Goal: Task Accomplishment & Management: Use online tool/utility

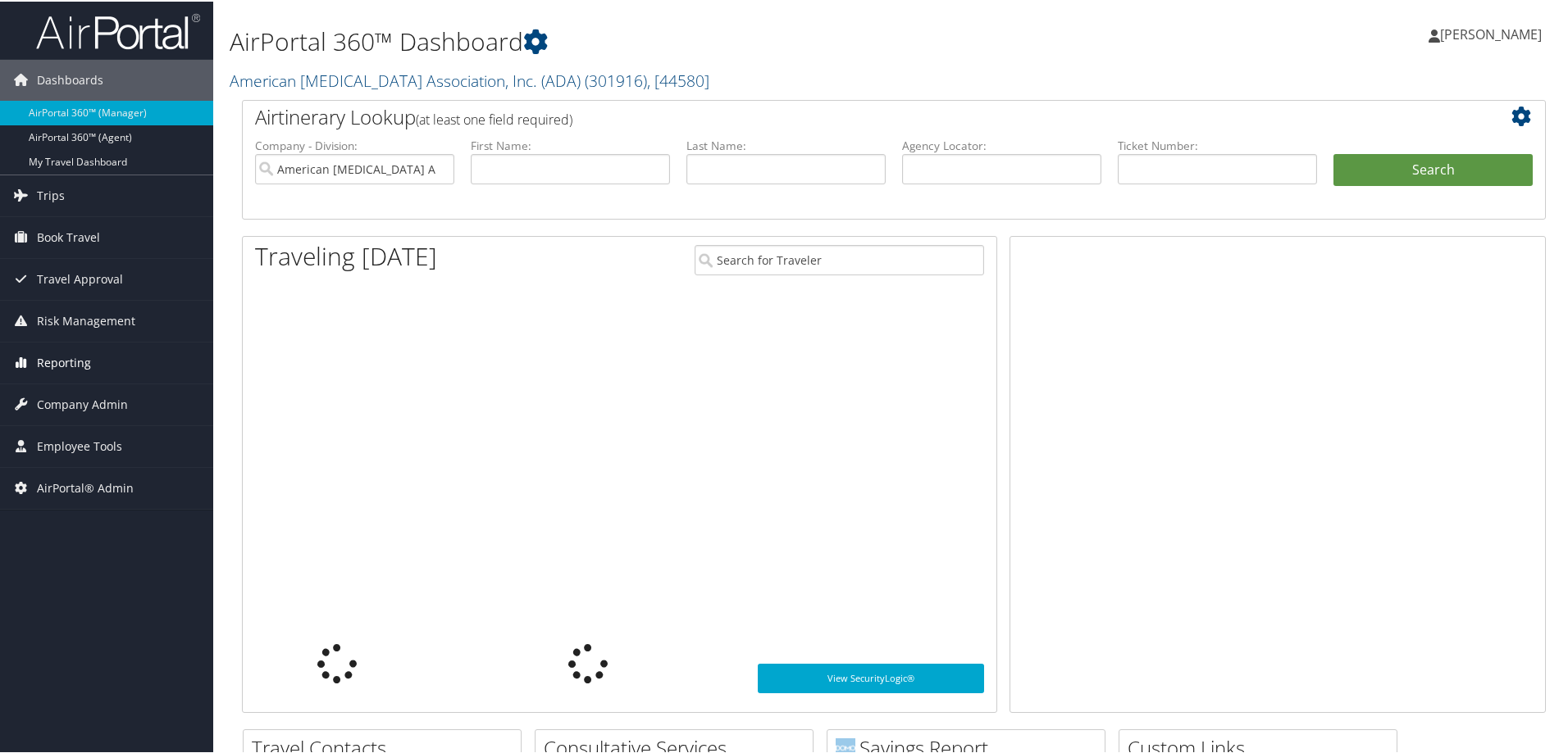
click at [72, 363] on span "Reporting" at bounding box center [63, 361] width 54 height 41
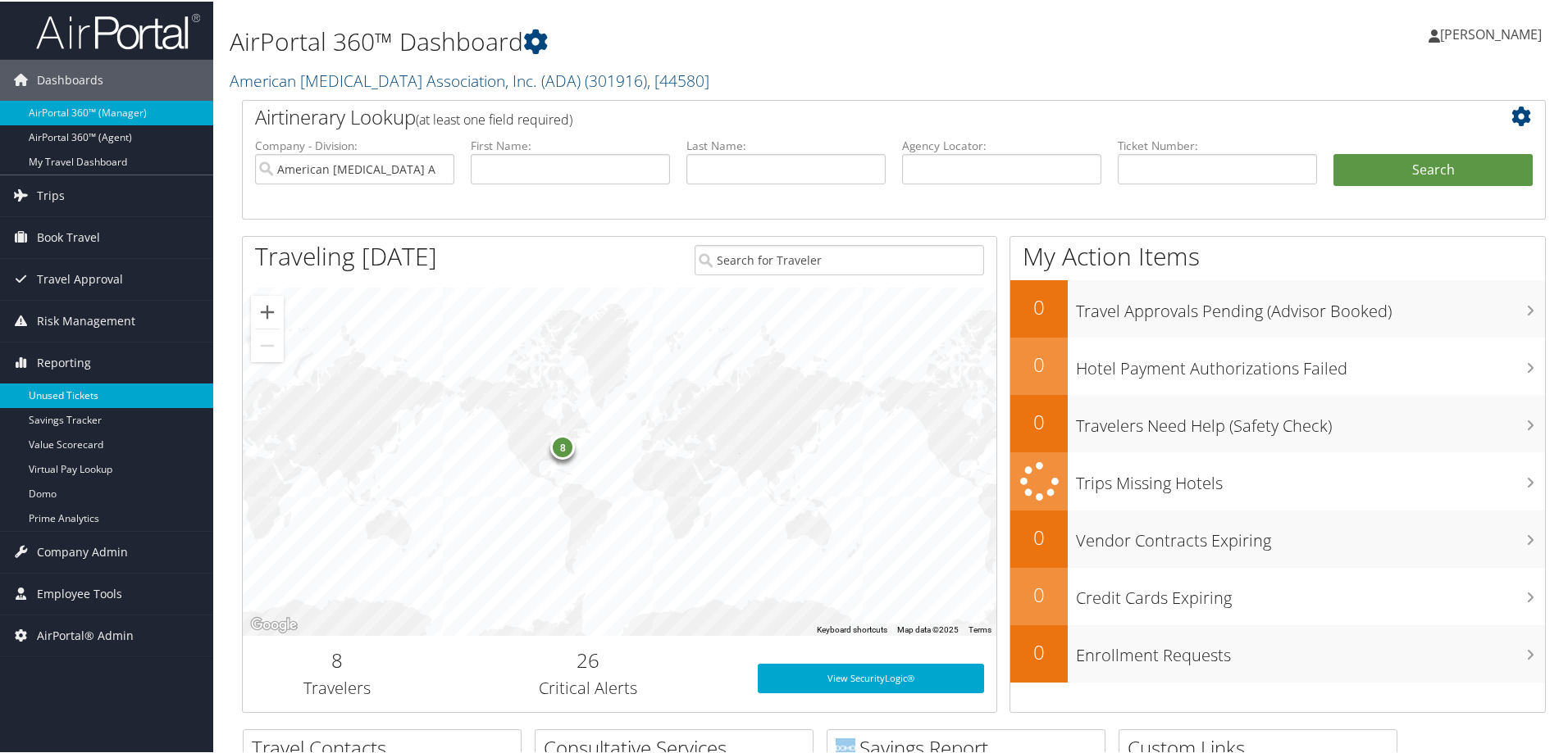
click at [79, 391] on link "Unused Tickets" at bounding box center [107, 394] width 213 height 25
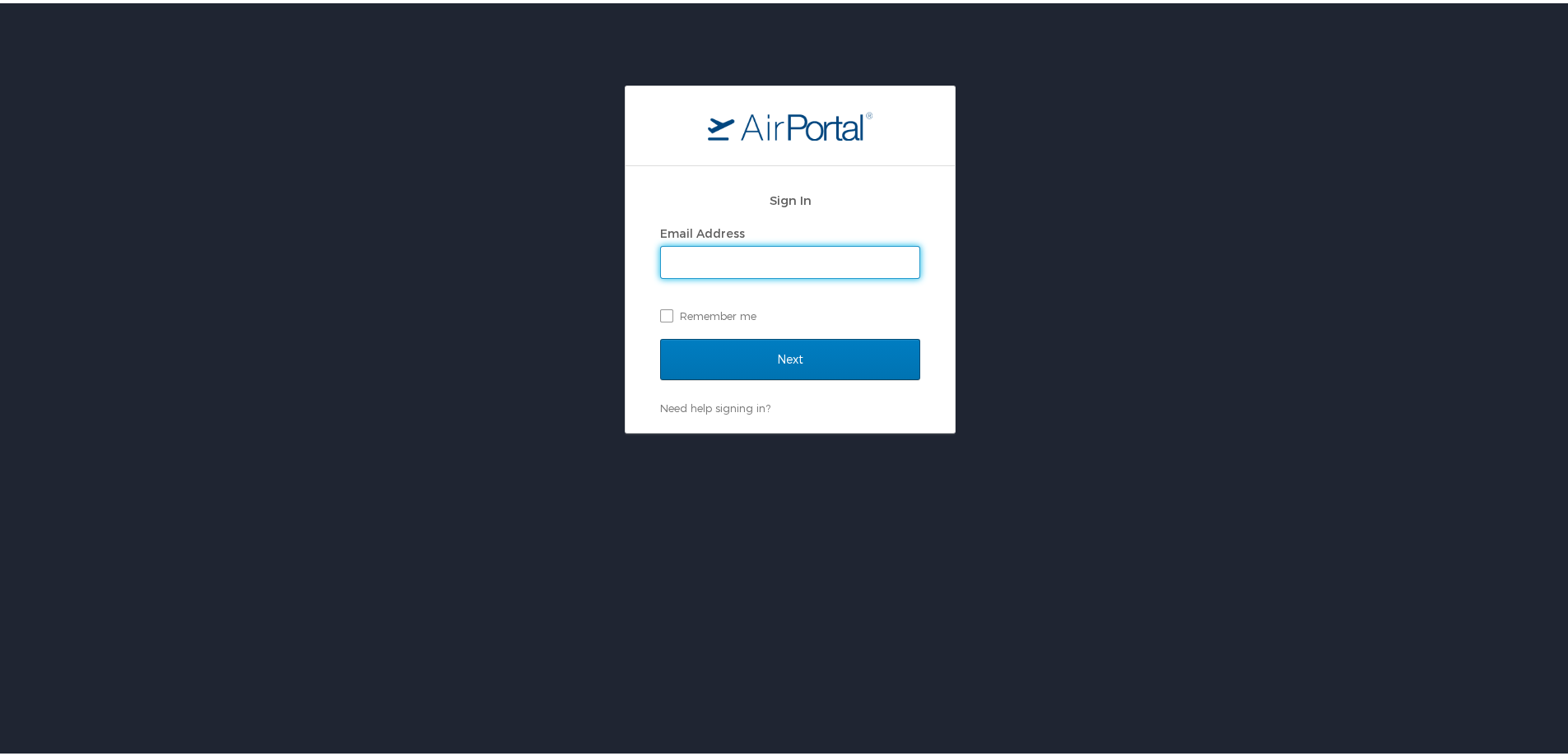
type input "[EMAIL_ADDRESS][PERSON_NAME][DOMAIN_NAME]"
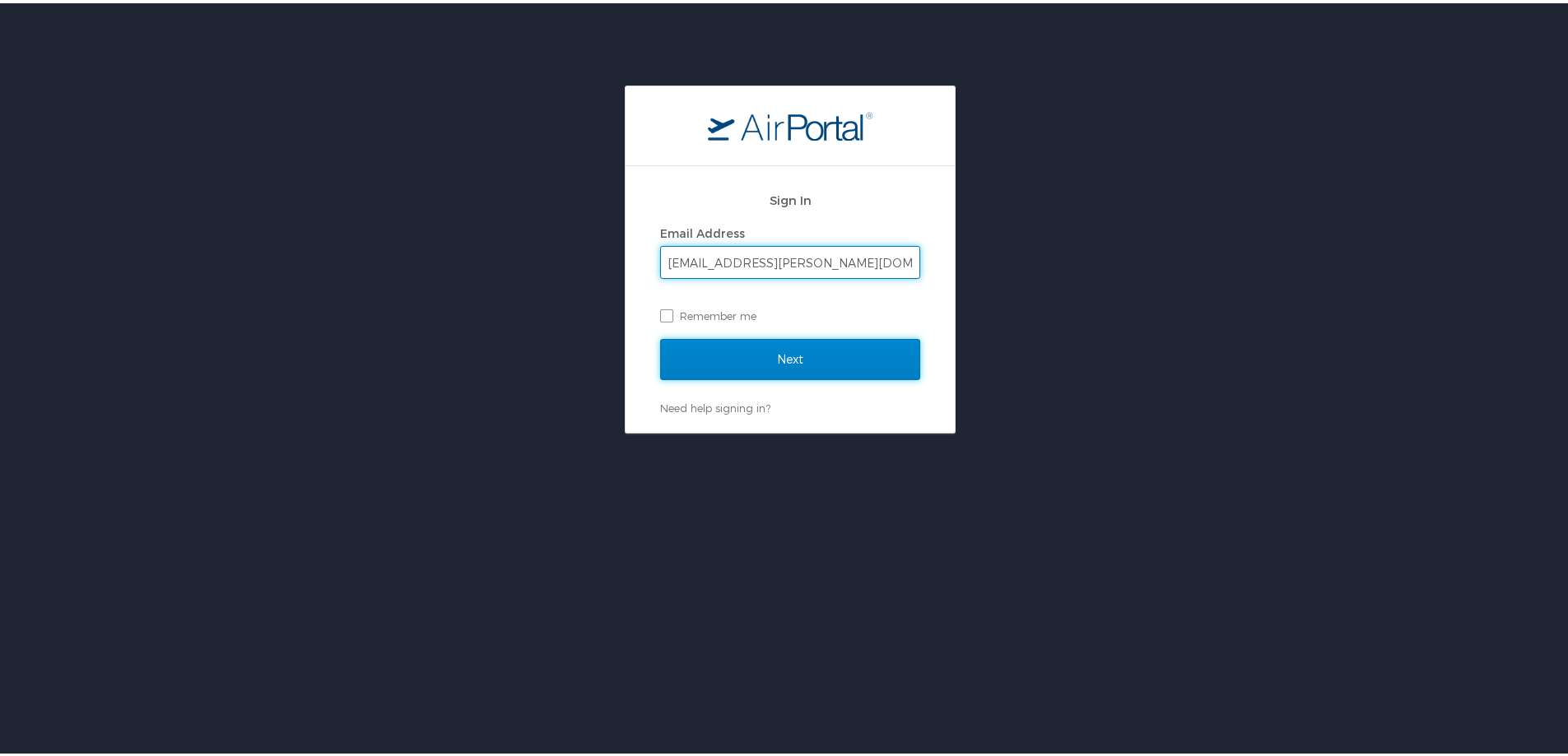
click at [808, 356] on input "Next" at bounding box center [790, 356] width 260 height 41
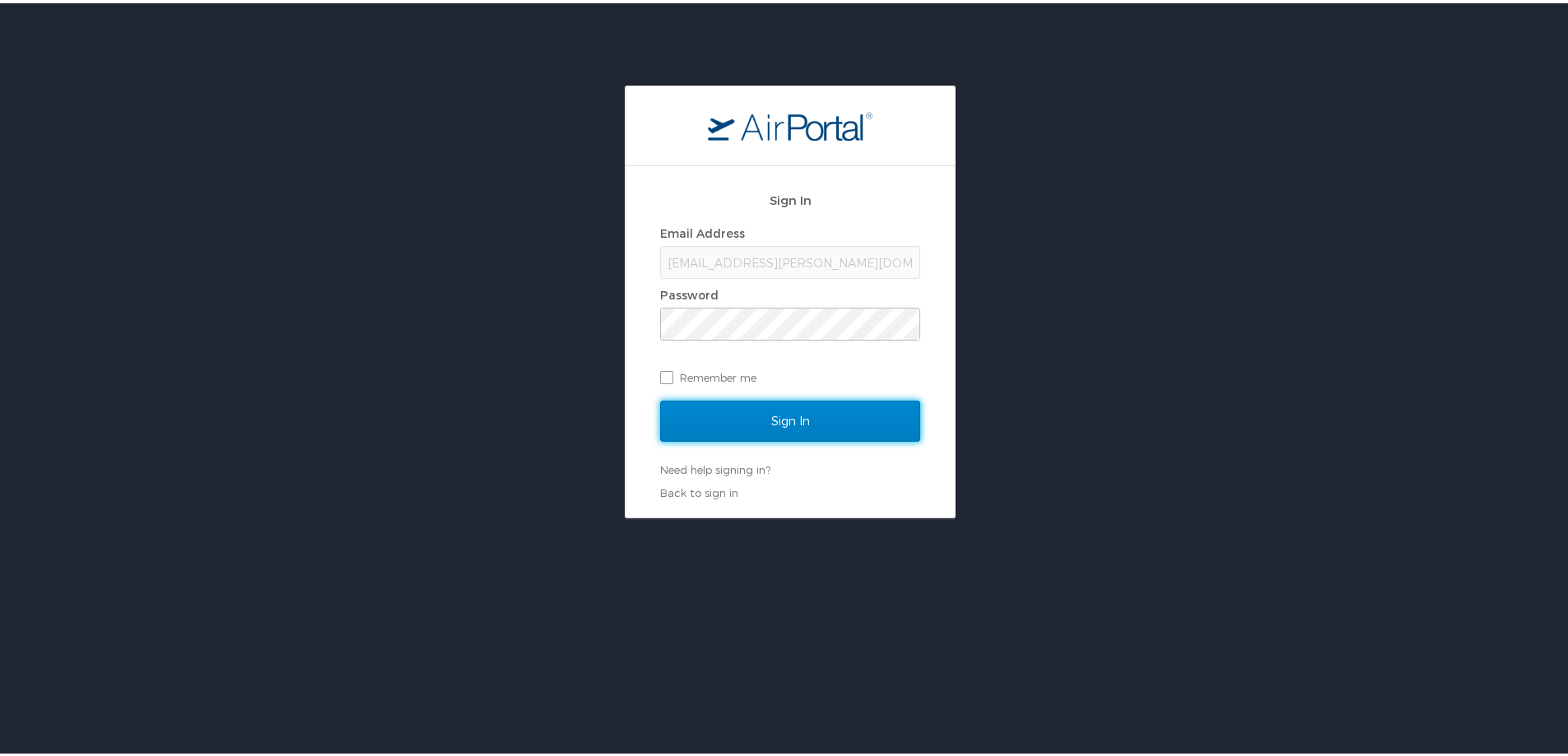
click at [798, 408] on input "Sign In" at bounding box center [790, 418] width 260 height 41
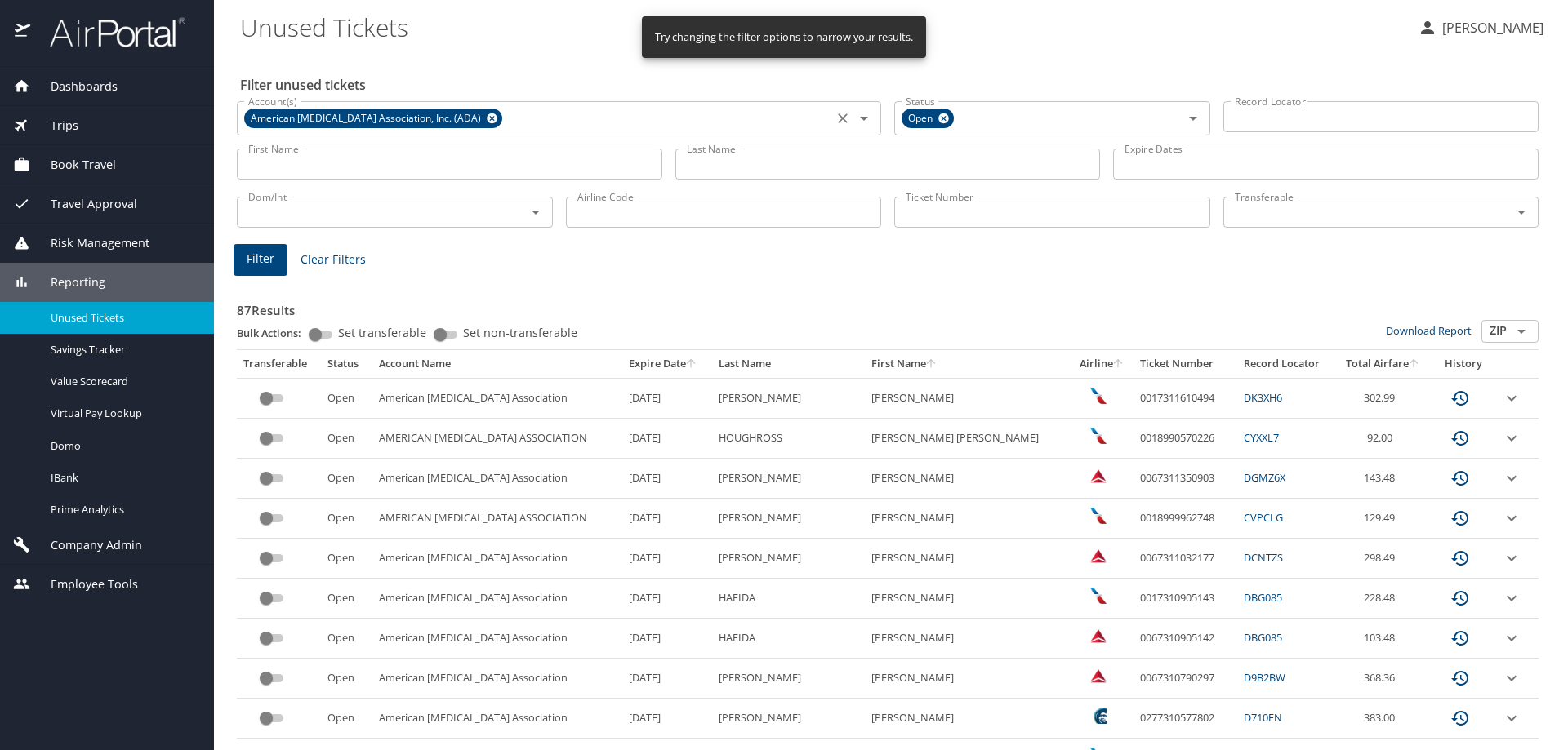
click at [486, 117] on icon at bounding box center [491, 119] width 12 height 18
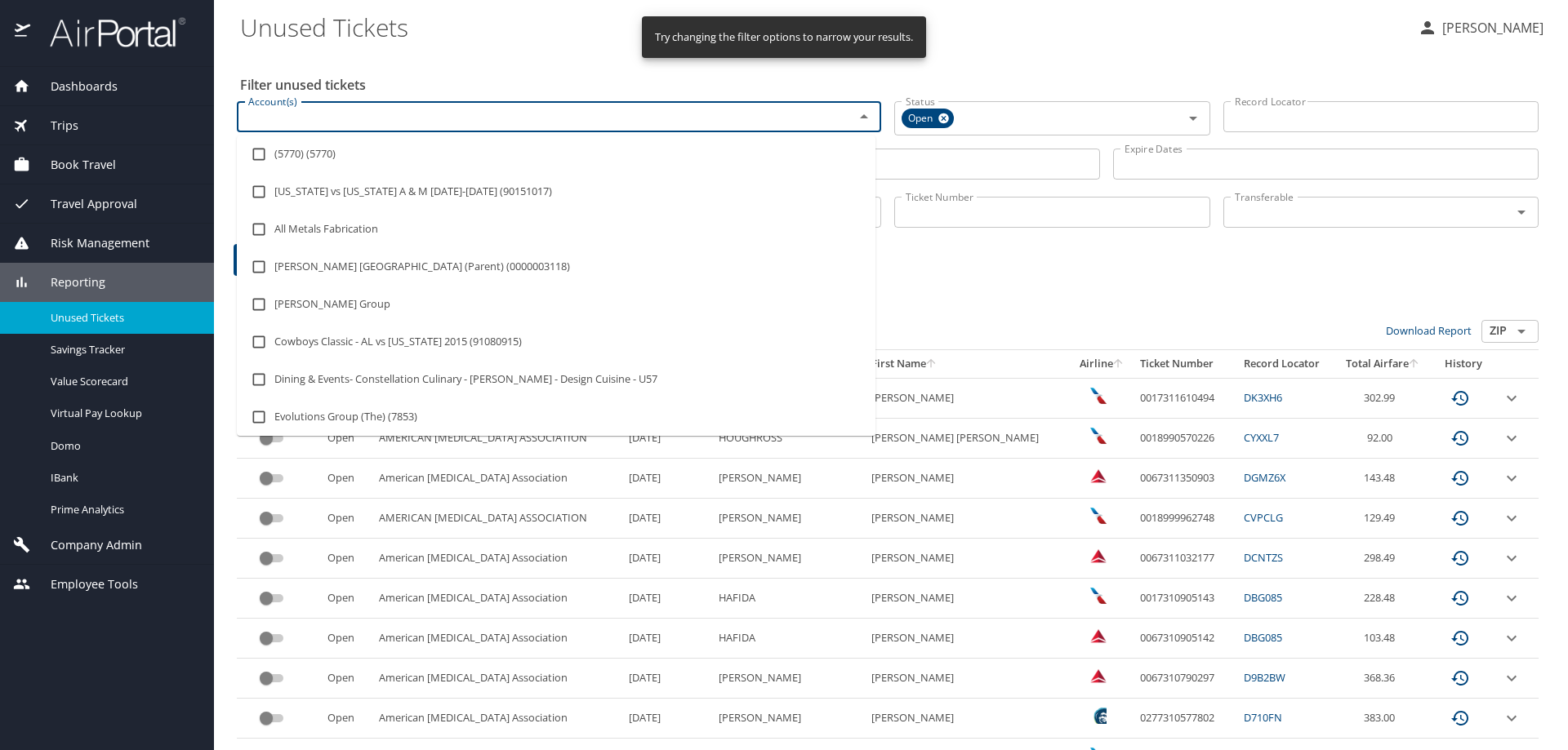
click at [463, 119] on input "Account(s)" at bounding box center [534, 116] width 586 height 21
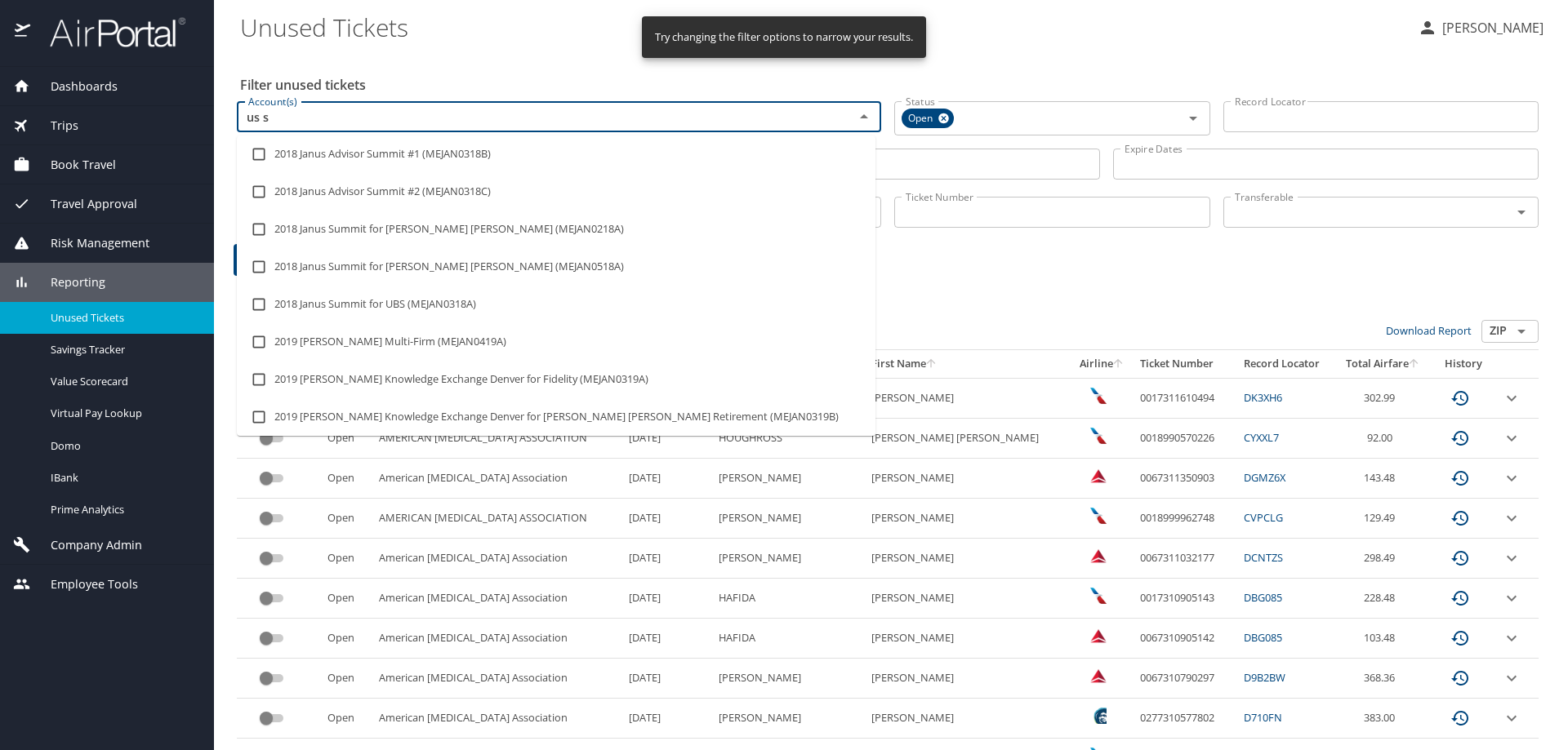
type input "us sk"
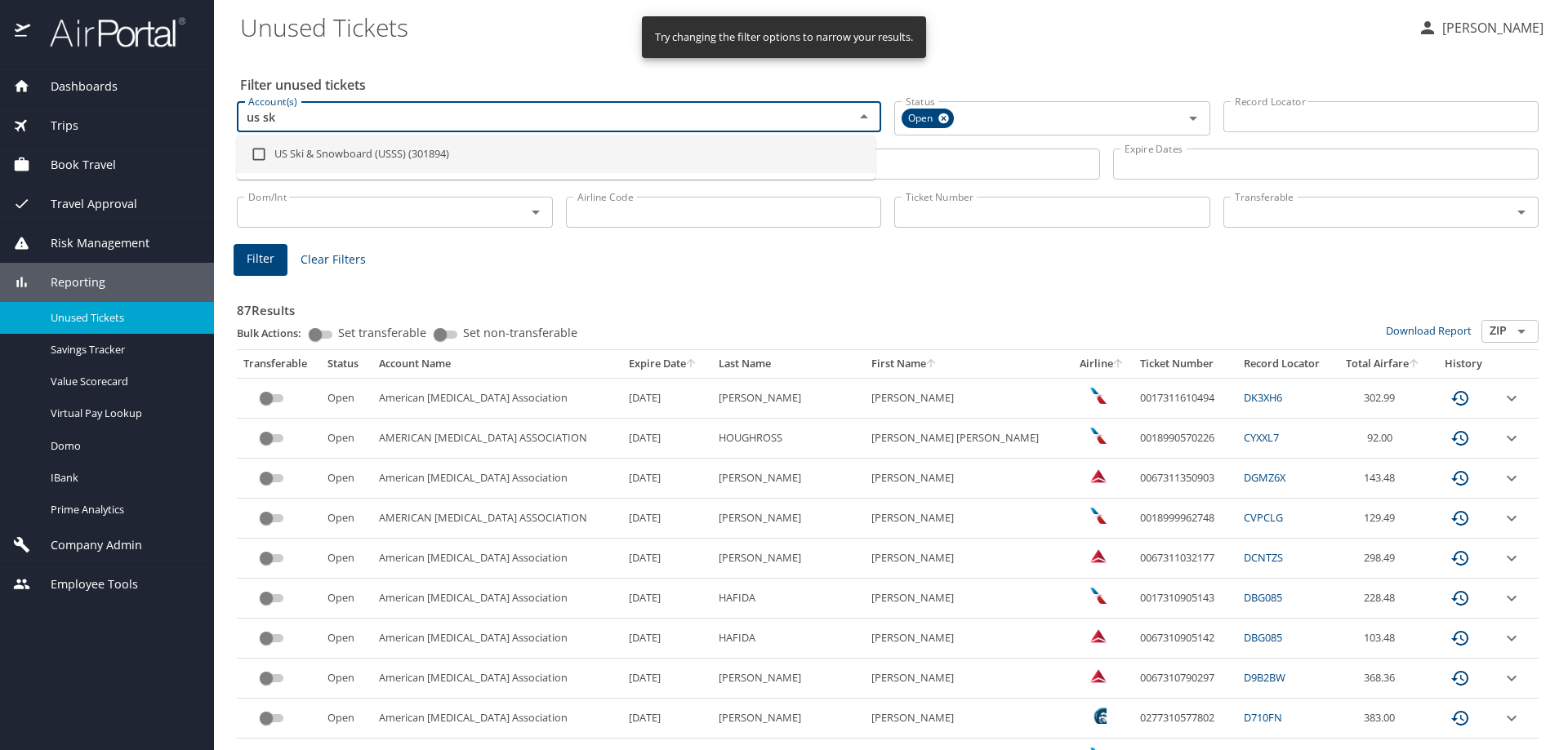
click at [478, 153] on li "US Ski & Snowboard (USSS) (301894)" at bounding box center [556, 154] width 639 height 38
checkbox input "true"
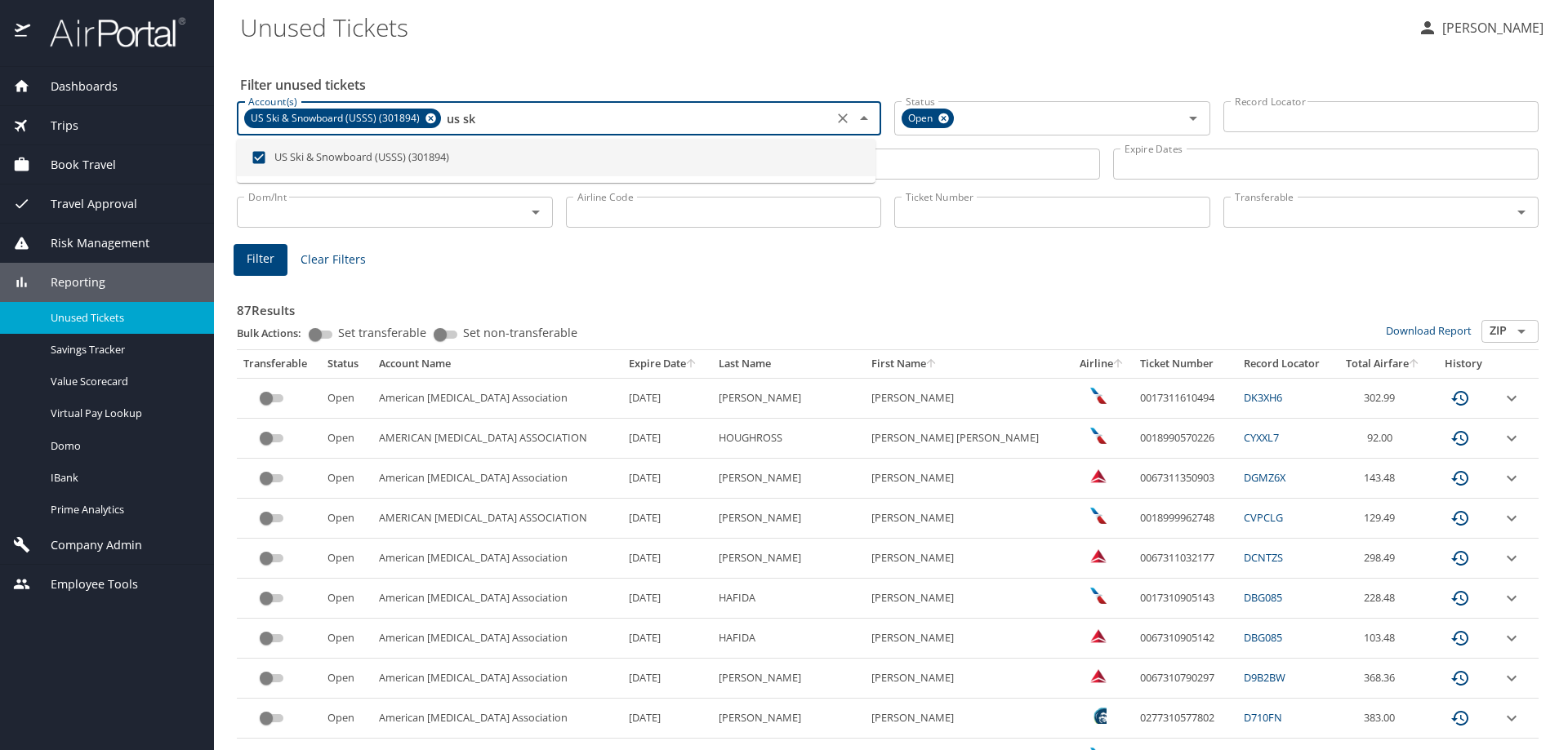
type input "us sk"
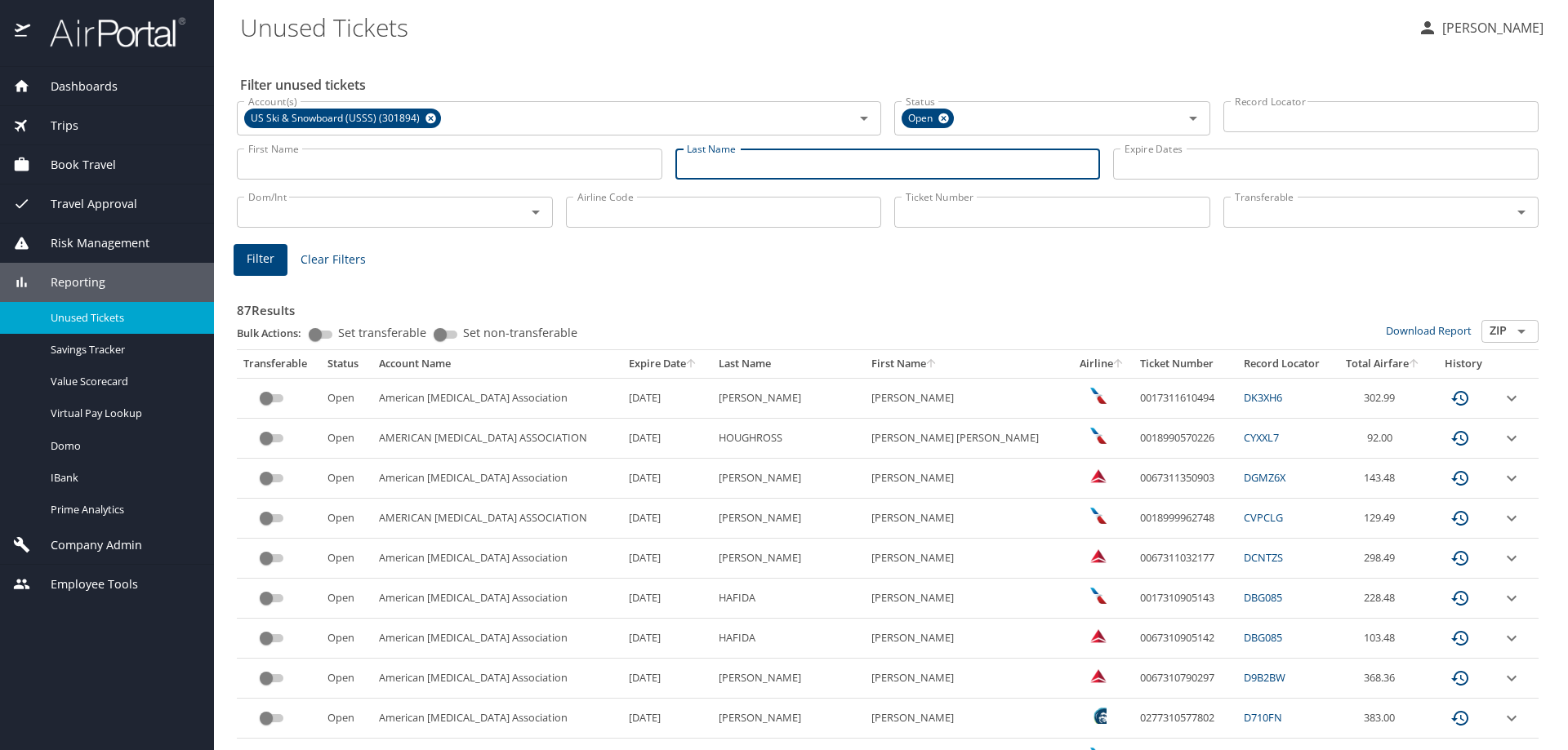
click at [750, 157] on input "Last Name" at bounding box center [887, 164] width 425 height 31
paste input "Marcellini"
type input "Marcellini"
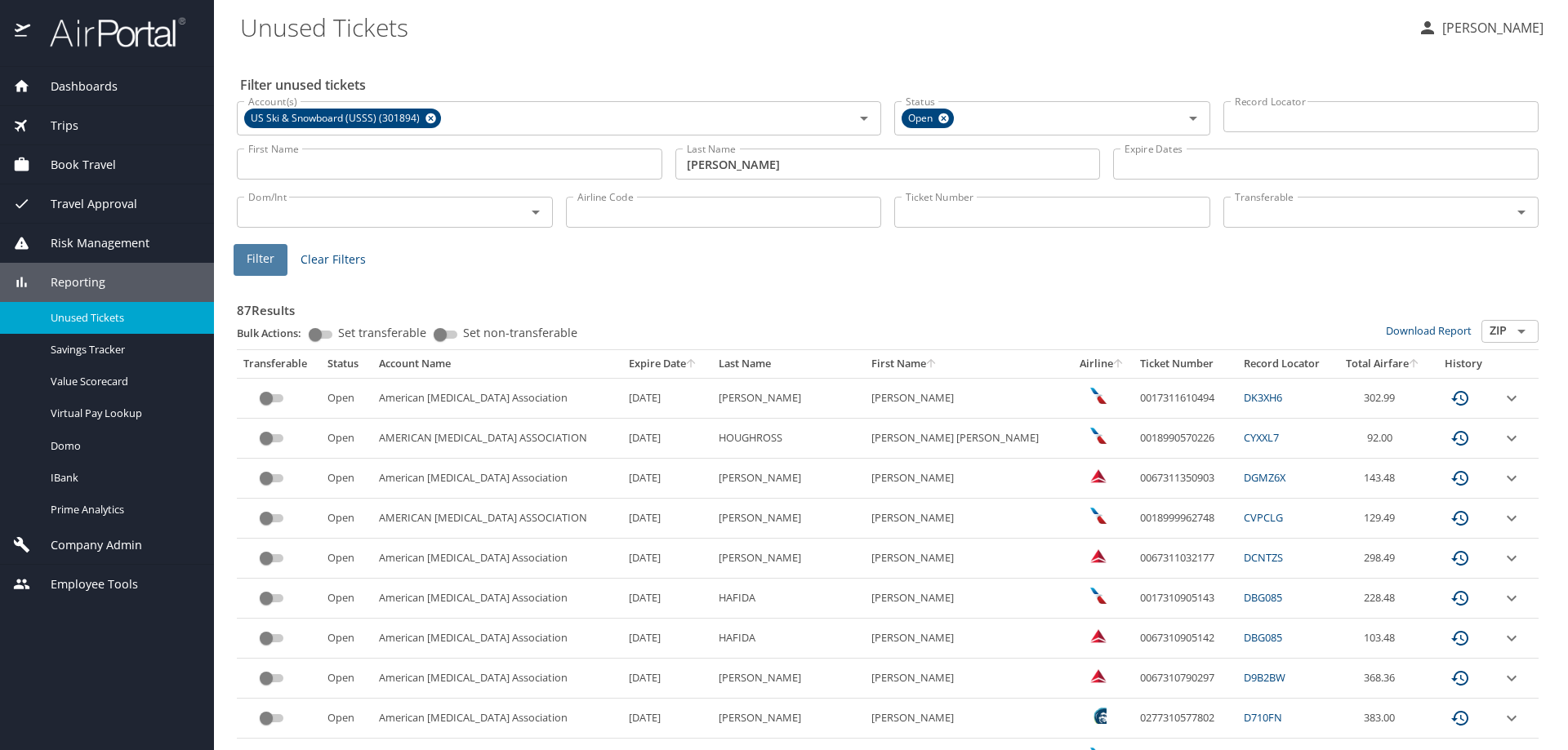
click at [251, 263] on span "Filter" at bounding box center [261, 259] width 27 height 20
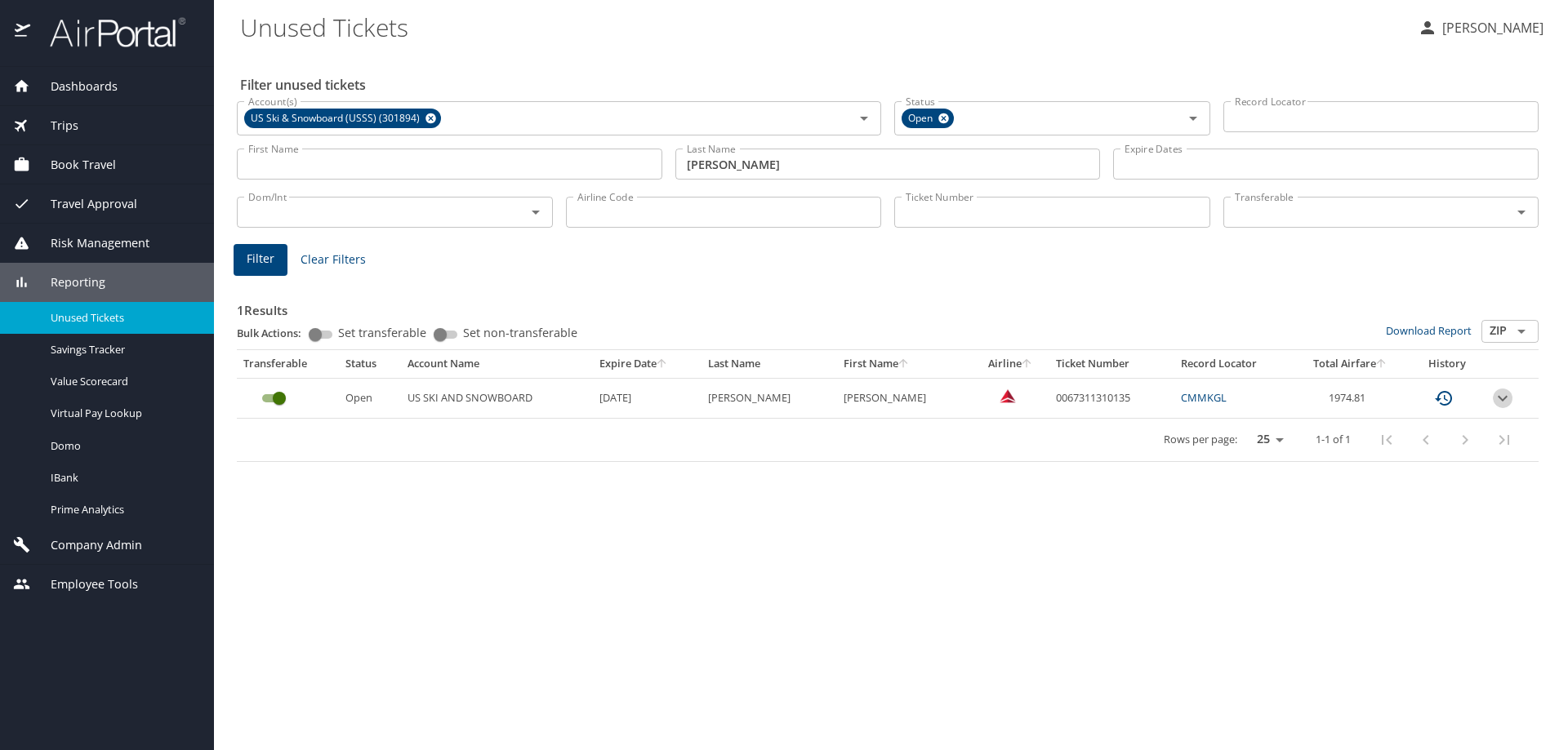
click at [1501, 399] on icon "expand row" at bounding box center [1502, 398] width 19 height 19
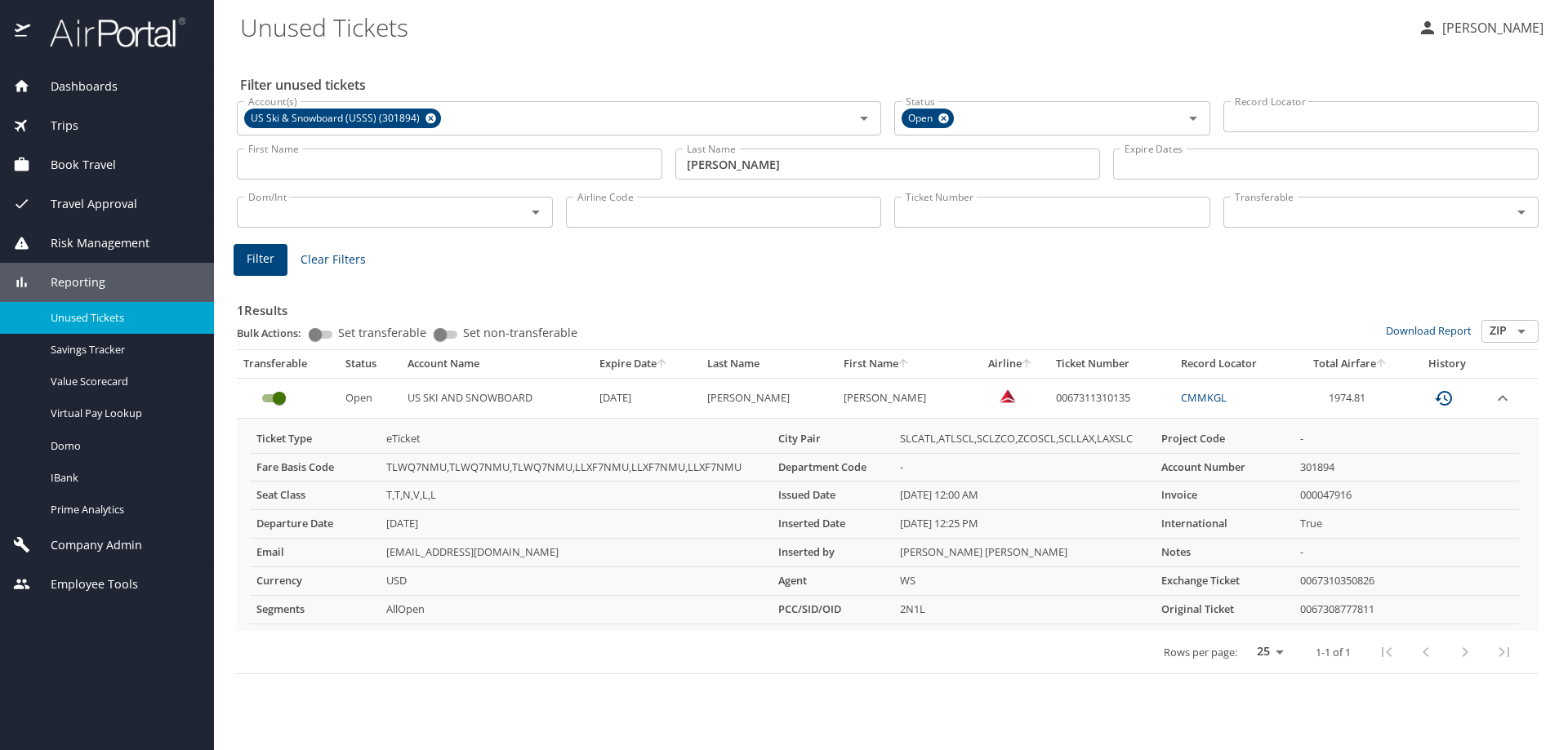
click at [1065, 399] on td "0067311310135" at bounding box center [1112, 398] width 125 height 40
copy td "0067311310135"
drag, startPoint x: 173, startPoint y: 683, endPoint x: 194, endPoint y: 609, distance: 76.9
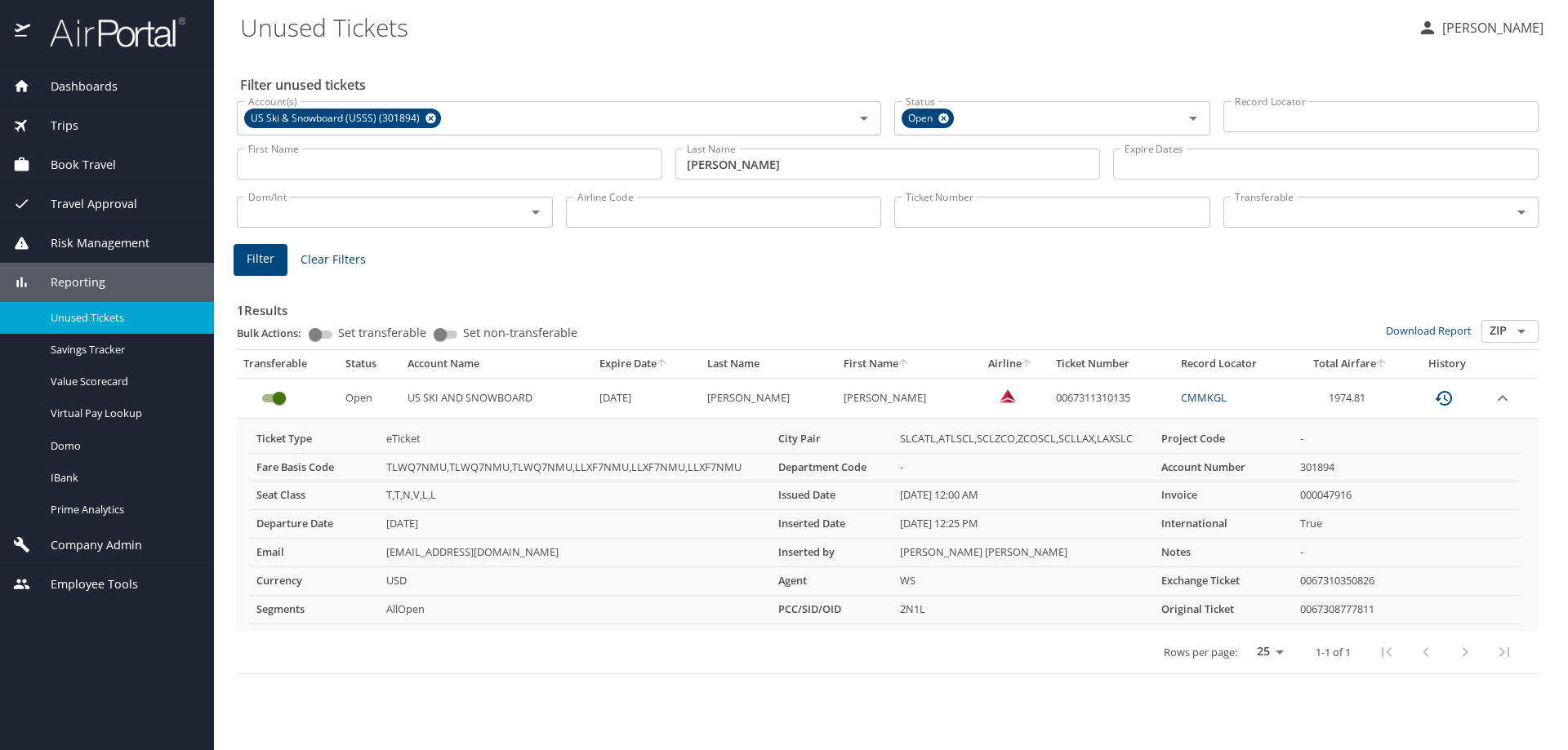
click at [173, 683] on div "Dashboards AirPortal 360™ Manager AirPortal 360™ Agent My Travel Dashboard Trip…" at bounding box center [107, 408] width 214 height 683
